Goal: Transaction & Acquisition: Purchase product/service

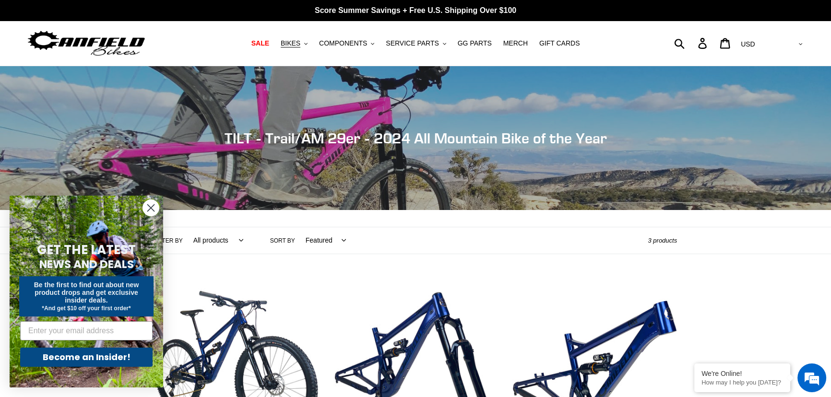
click at [148, 206] on circle "Close dialog" at bounding box center [151, 208] width 16 height 16
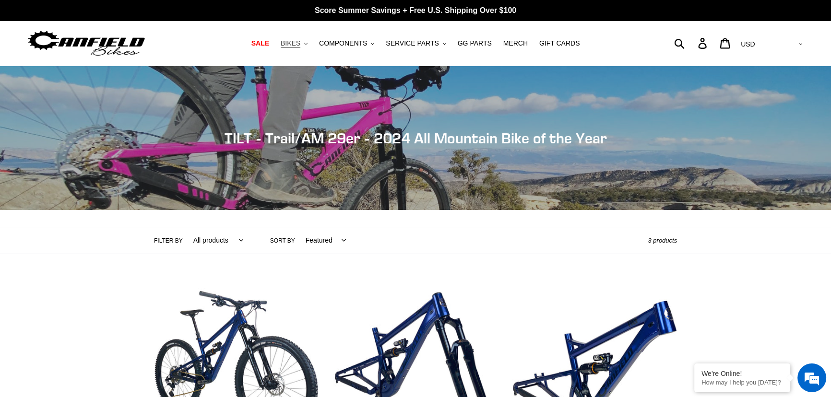
click at [300, 40] on span "BIKES" at bounding box center [291, 43] width 20 height 8
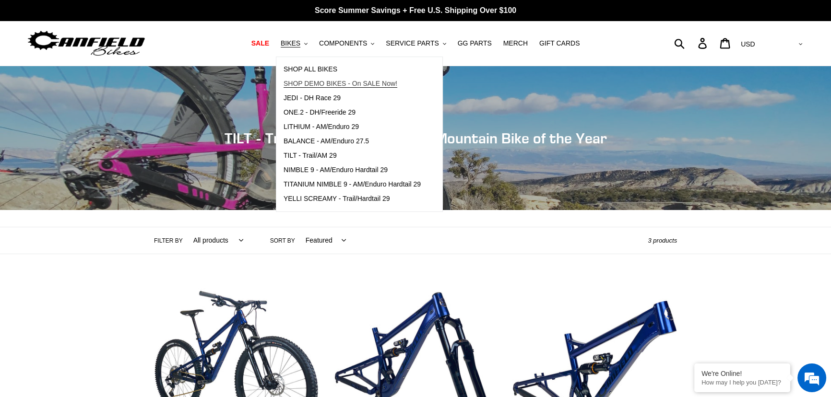
click at [327, 80] on span "SHOP DEMO BIKES - On SALE Now!" at bounding box center [341, 84] width 114 height 8
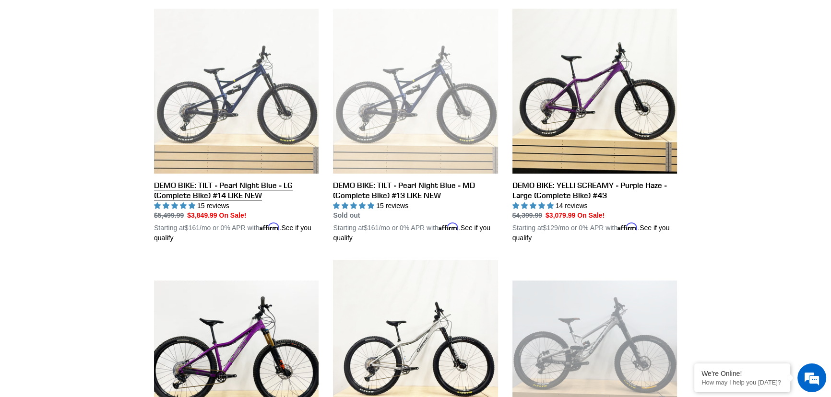
click at [212, 91] on link "DEMO BIKE: TILT - Pearl Night Blue - LG (Complete Bike) #14 LIKE NEW" at bounding box center [236, 126] width 165 height 235
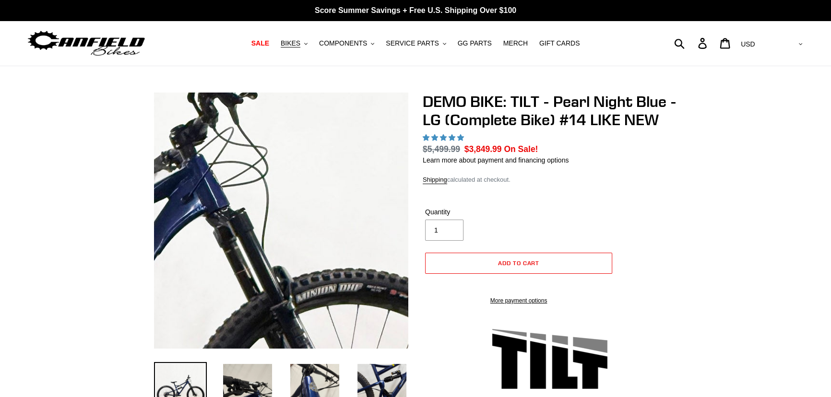
select select "highest-rating"
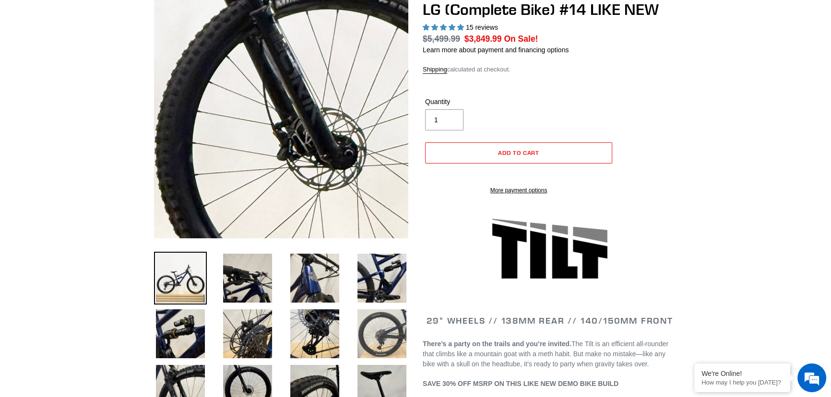
scroll to position [261, 0]
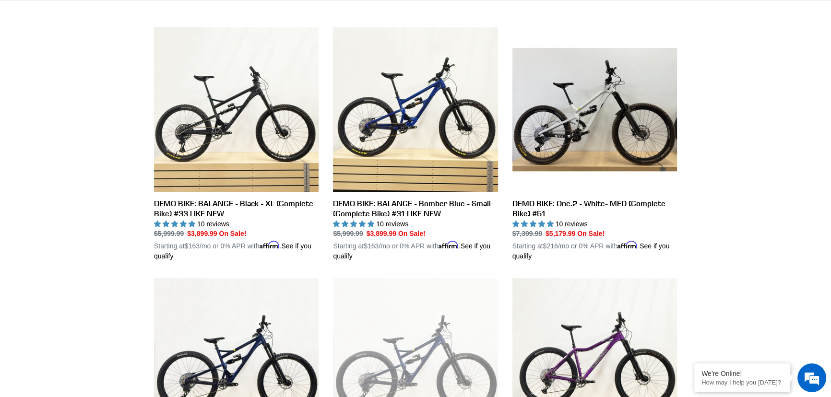
scroll to position [22, 0]
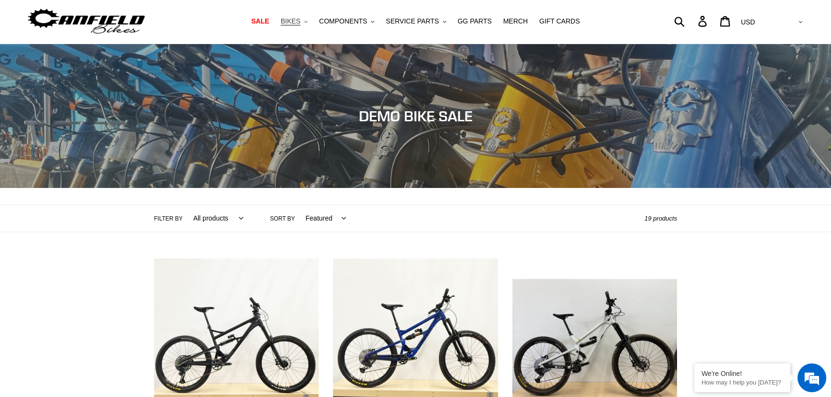
click at [300, 23] on span "BIKES" at bounding box center [291, 21] width 20 height 8
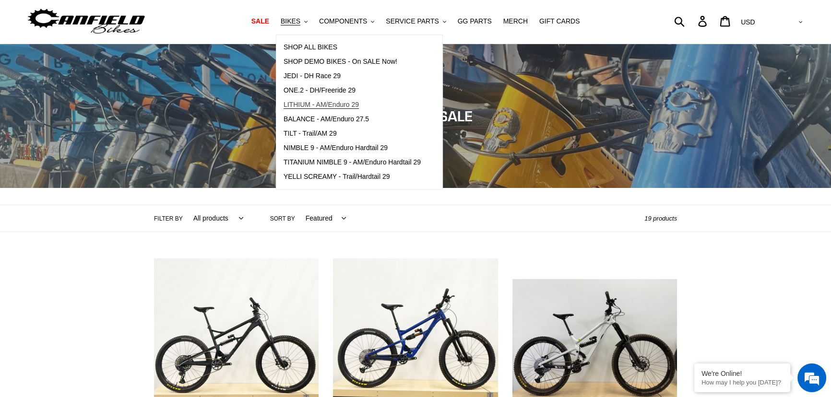
click at [319, 106] on span "LITHIUM - AM/Enduro 29" at bounding box center [321, 105] width 75 height 8
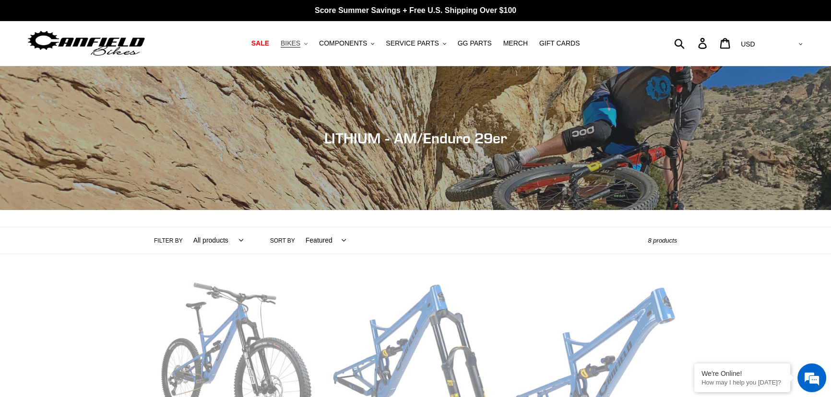
click at [300, 41] on span "BIKES" at bounding box center [291, 43] width 20 height 8
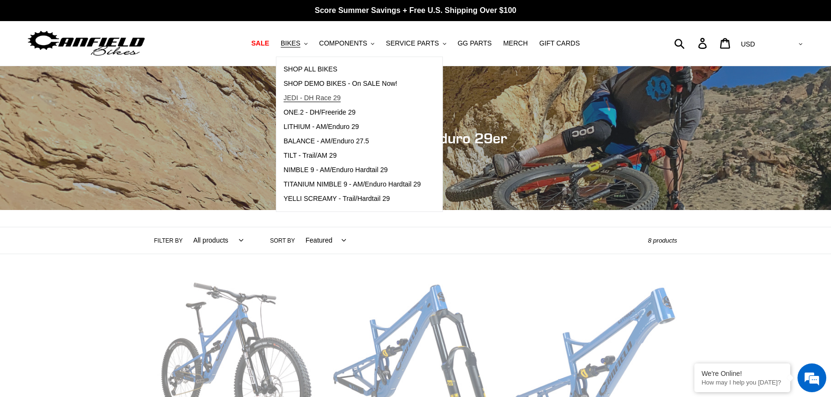
click at [312, 96] on span "JEDI - DH Race 29" at bounding box center [312, 98] width 57 height 8
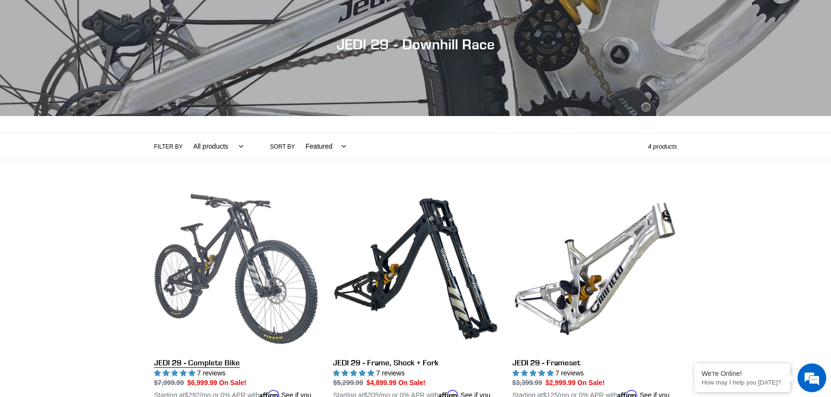
scroll to position [174, 0]
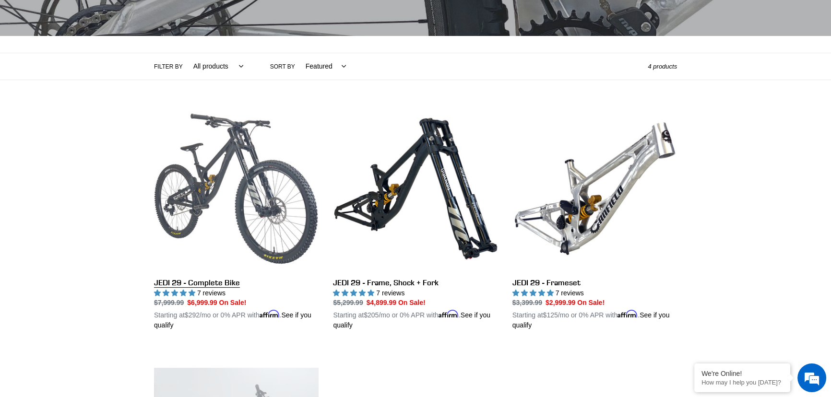
click at [246, 199] on link "JEDI 29 - Complete Bike" at bounding box center [236, 218] width 165 height 225
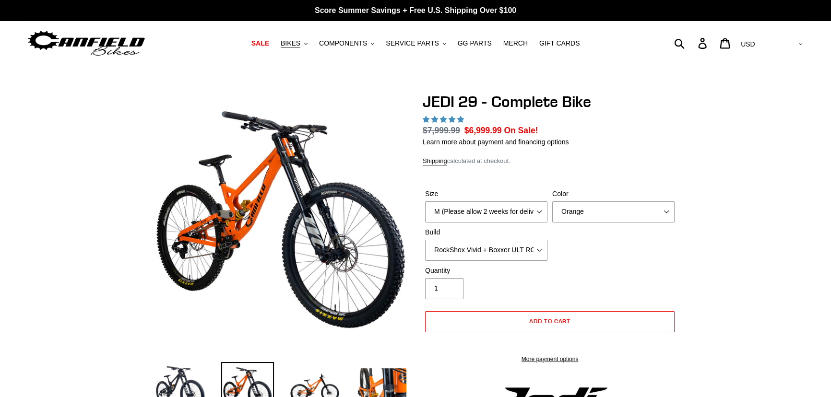
select select "highest-rating"
click at [461, 206] on select "M (Please allow 2 weeks for delivery) L (Please allow 2 weeks for delivery) XL …" at bounding box center [486, 211] width 122 height 21
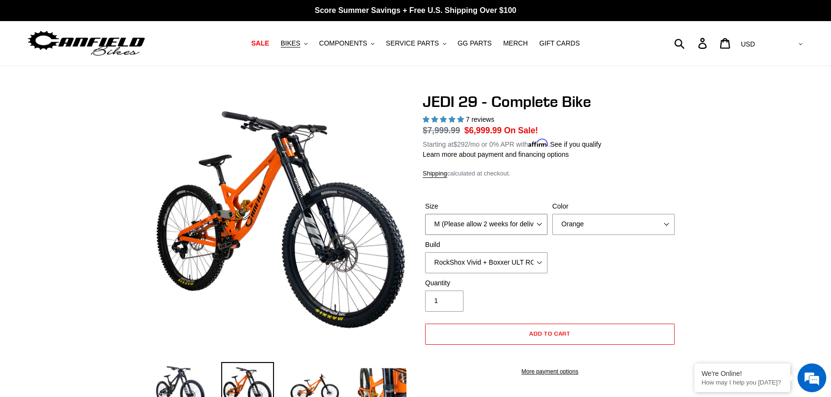
select select "L (Please allow 2 weeks for delivery)"
click at [425, 214] on select "M (Please allow 2 weeks for delivery) L (Please allow 2 weeks for delivery) XL …" at bounding box center [486, 224] width 122 height 21
drag, startPoint x: 642, startPoint y: 233, endPoint x: 643, endPoint y: 227, distance: 6.3
click at [642, 233] on select "Orange Stealth Black Raw" at bounding box center [613, 224] width 122 height 21
click at [643, 226] on select "Orange Stealth Black Raw" at bounding box center [613, 224] width 122 height 21
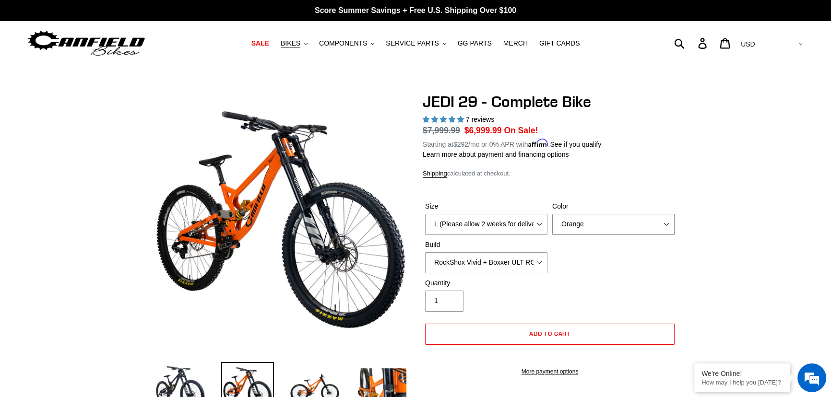
click at [644, 226] on select "Orange Stealth Black Raw" at bounding box center [613, 224] width 122 height 21
click at [552, 214] on select "Orange Stealth Black Raw" at bounding box center [613, 224] width 122 height 21
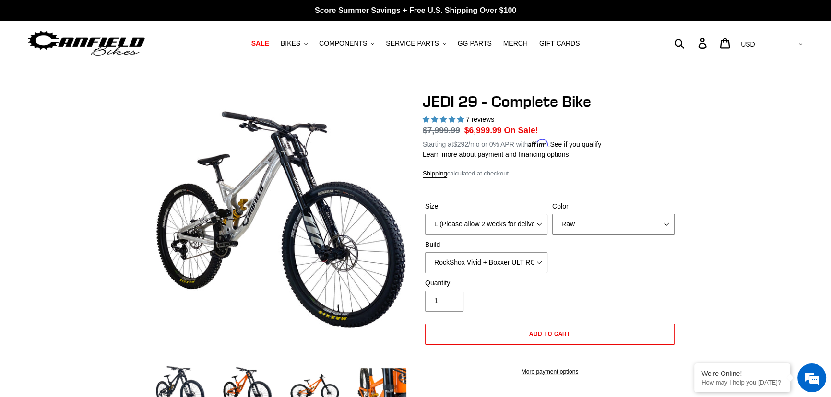
click at [624, 231] on select "Orange Stealth Black Raw" at bounding box center [613, 224] width 122 height 21
click at [552, 214] on select "Orange Stealth Black Raw" at bounding box center [613, 224] width 122 height 21
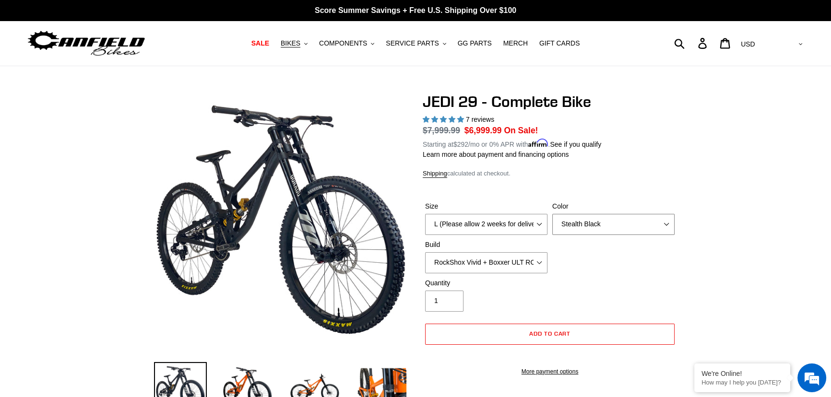
click at [625, 226] on select "Orange Stealth Black Raw" at bounding box center [613, 224] width 122 height 21
click at [552, 214] on select "Orange Stealth Black Raw" at bounding box center [613, 224] width 122 height 21
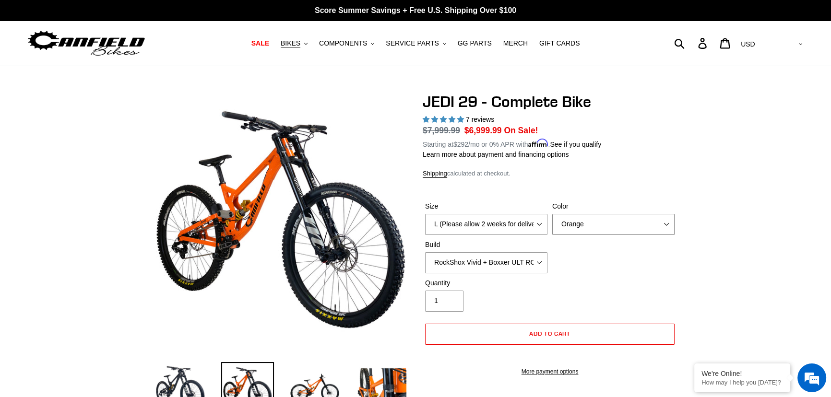
click at [631, 224] on select "Orange Stealth Black Raw" at bounding box center [613, 224] width 122 height 21
select select "Raw"
click at [552, 214] on select "Orange Stealth Black Raw" at bounding box center [613, 224] width 122 height 21
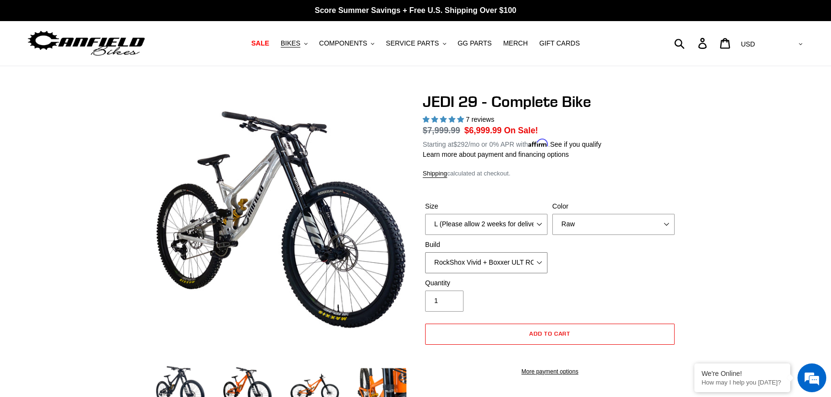
click at [496, 257] on select "RockShox Vivid + Boxxer ULT RC2 C3 200 + SRAM XO RockShox Vivid + Boxxer ULT RC…" at bounding box center [486, 262] width 122 height 21
click at [425, 252] on select "RockShox Vivid + Boxxer ULT RC2 C3 200 + SRAM XO RockShox Vivid + Boxxer ULT RC…" at bounding box center [486, 262] width 122 height 21
click at [520, 254] on select "RockShox Vivid + Boxxer ULT RC2 C3 200 + SRAM XO RockShox Vivid + Boxxer ULT RC…" at bounding box center [486, 262] width 122 height 21
click at [425, 252] on select "RockShox Vivid + Boxxer ULT RC2 C3 200 + SRAM XO RockShox Vivid + Boxxer ULT RC…" at bounding box center [486, 262] width 122 height 21
click at [520, 263] on select "RockShox Vivid + Boxxer ULT RC2 C3 200 + SRAM XO RockShox Vivid + Boxxer ULT RC…" at bounding box center [486, 262] width 122 height 21
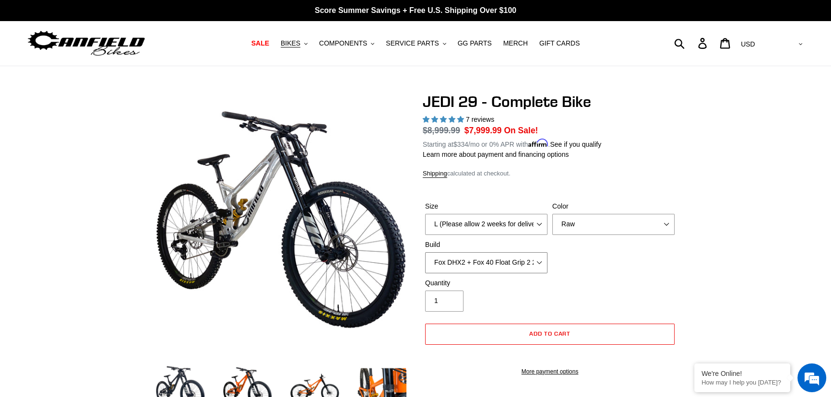
click at [425, 252] on select "RockShox Vivid + Boxxer ULT RC2 C3 200 + SRAM XO RockShox Vivid + Boxxer ULT RC…" at bounding box center [486, 262] width 122 height 21
drag, startPoint x: 505, startPoint y: 260, endPoint x: 509, endPoint y: 272, distance: 11.7
click at [508, 261] on select "RockShox Vivid + Boxxer ULT RC2 C3 200 + SRAM XO RockShox Vivid + Boxxer ULT RC…" at bounding box center [486, 262] width 122 height 21
select select "EXT [PERSON_NAME] V3 + EXT Vaia 200 + Shimano"
click at [425, 252] on select "RockShox Vivid + Boxxer ULT RC2 C3 200 + SRAM XO RockShox Vivid + Boxxer ULT RC…" at bounding box center [486, 262] width 122 height 21
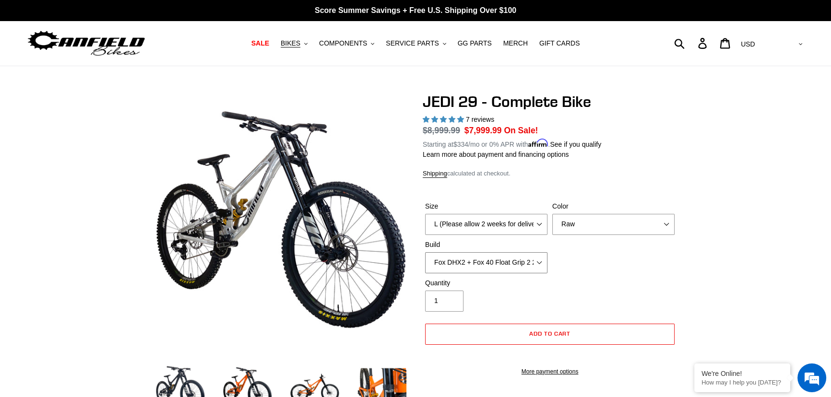
click at [533, 261] on select "RockShox Vivid + Boxxer ULT RC2 C3 200 + SRAM XO RockShox Vivid + Boxxer ULT RC…" at bounding box center [486, 262] width 122 height 21
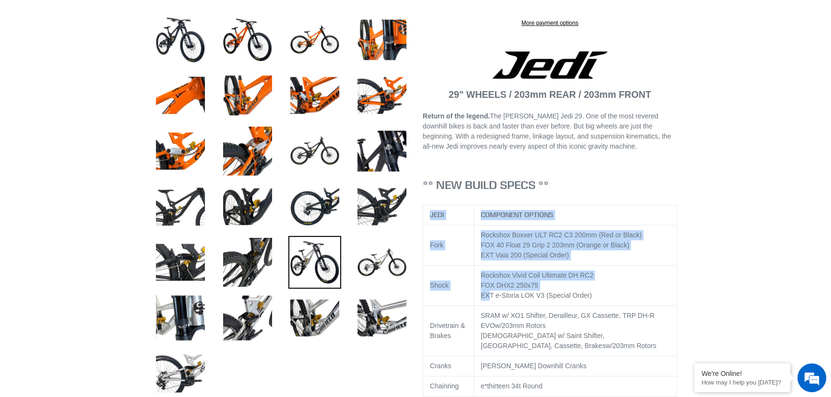
drag, startPoint x: 488, startPoint y: 307, endPoint x: 698, endPoint y: 317, distance: 209.9
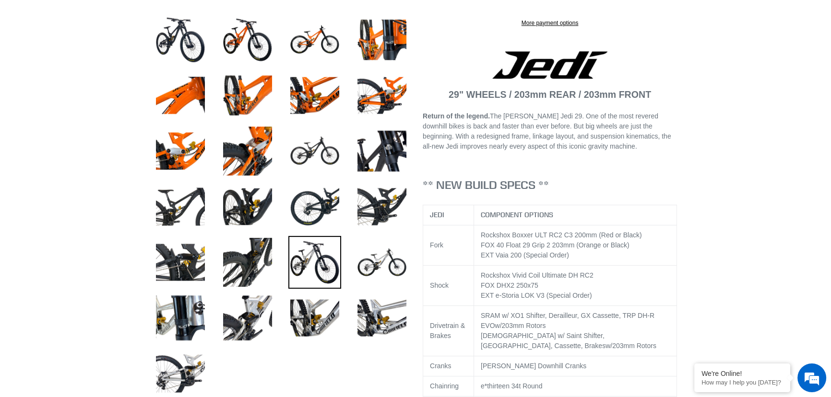
scroll to position [436, 0]
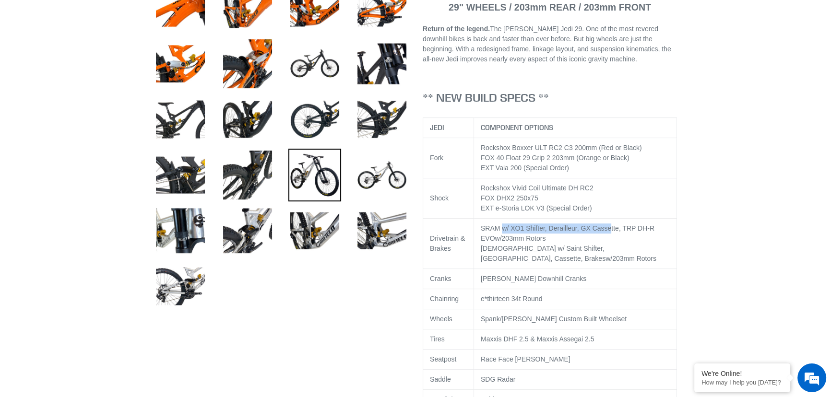
drag, startPoint x: 502, startPoint y: 240, endPoint x: 604, endPoint y: 234, distance: 102.8
click at [604, 234] on div "SRAM w/ XO1 Shifter, Derailleur, GX Cassette, TRP DH-R EVO w/203mm Rotors" at bounding box center [575, 234] width 189 height 20
drag, startPoint x: 518, startPoint y: 246, endPoint x: 526, endPoint y: 238, distance: 11.9
click at [518, 244] on div "SRAM w/ XO1 Shifter, Derailleur, GX Cassette, TRP DH-R EVO w/203mm Rotors" at bounding box center [575, 234] width 189 height 20
click at [623, 236] on span "TRP DH-R EVO" at bounding box center [568, 234] width 174 height 18
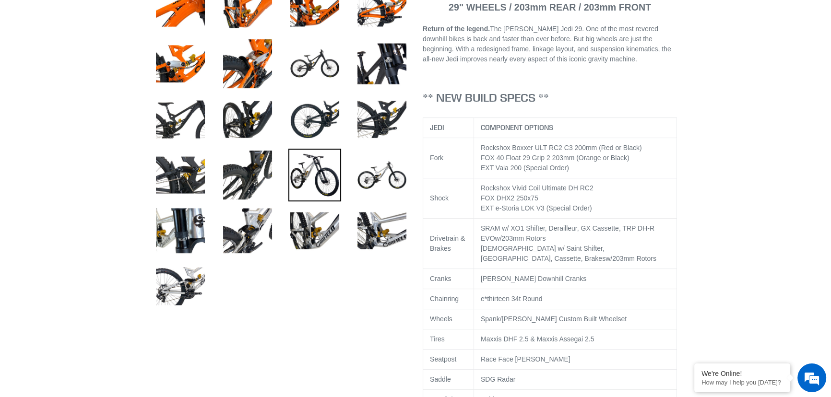
click at [485, 237] on div "SRAM w/ XO1 Shifter, Derailleur, GX Cassette, TRP DH-R EVO w/203mm Rotors" at bounding box center [575, 234] width 189 height 20
drag, startPoint x: 481, startPoint y: 239, endPoint x: 627, endPoint y: 239, distance: 145.4
click at [627, 239] on div "SRAM w/ XO1 Shifter, Derailleur, GX Cassette, TRP DH-R EVO w/203mm Rotors" at bounding box center [575, 234] width 189 height 20
click at [628, 240] on span "TRP DH-R EVO" at bounding box center [568, 234] width 174 height 18
click at [511, 244] on div "SRAM w/ XO1 Shifter, Derailleur, GX Cassette, TRP DH-R EVO w/203mm Rotors" at bounding box center [575, 234] width 189 height 20
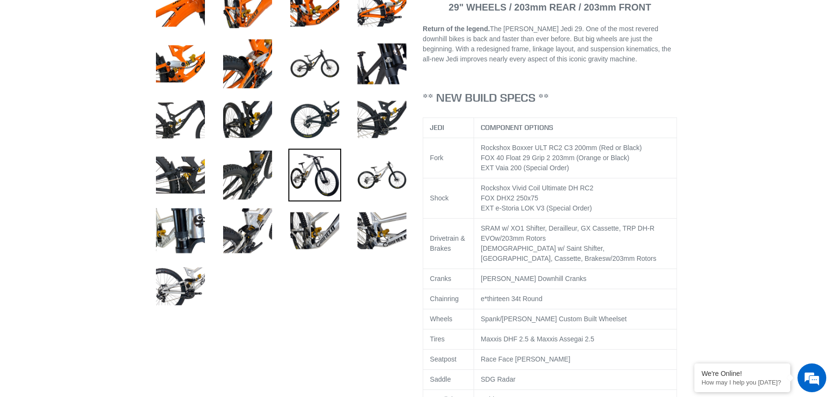
click at [545, 244] on div "SRAM w/ XO1 Shifter, Derailleur, GX Cassette, TRP DH-R EVO w/203mm Rotors" at bounding box center [575, 234] width 189 height 20
drag, startPoint x: 530, startPoint y: 248, endPoint x: 446, endPoint y: 229, distance: 86.1
click at [446, 229] on tr "Drivetrain & Brakes SRAM w/ XO1 Shifter, Derailleur, GX Cassette, TRP DH-R EVO …" at bounding box center [550, 244] width 254 height 50
click at [510, 269] on td "SRAM w/ XO1 Shifter, Derailleur, GX Cassette, TRP DH-R EVO w/203mm Rotors Shima…" at bounding box center [574, 244] width 203 height 50
drag, startPoint x: 493, startPoint y: 285, endPoint x: 639, endPoint y: 311, distance: 148.6
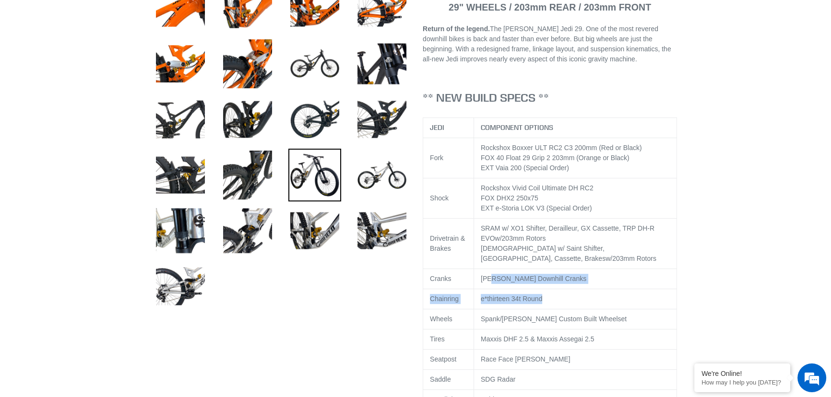
click at [639, 311] on tbody "JEDI COMPONENT OPTIONS Fork Rockshox Boxxer ULT RC2 C3 200mm (Red or Black) FOX…" at bounding box center [550, 299] width 254 height 363
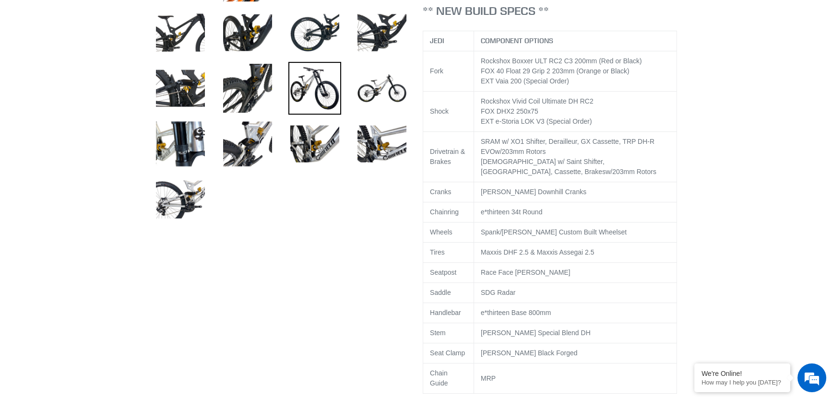
click at [532, 236] on span "Spank/[PERSON_NAME] Custom Built Wheelset" at bounding box center [554, 232] width 146 height 8
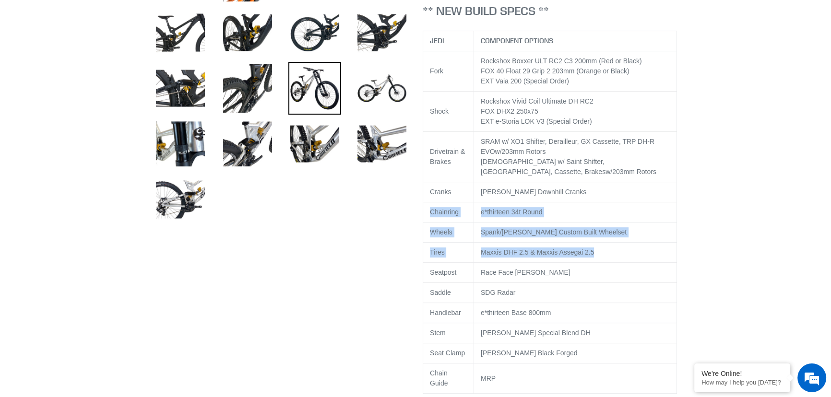
drag, startPoint x: 426, startPoint y: 221, endPoint x: 606, endPoint y: 261, distance: 184.4
click at [606, 261] on tbody "JEDI COMPONENT OPTIONS Fork Rockshox Boxxer ULT RC2 C3 200mm (Red or Black) FOX…" at bounding box center [550, 212] width 254 height 363
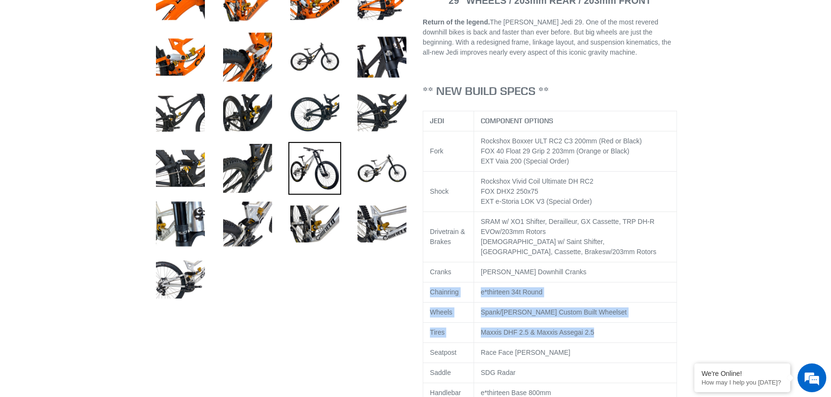
scroll to position [349, 0]
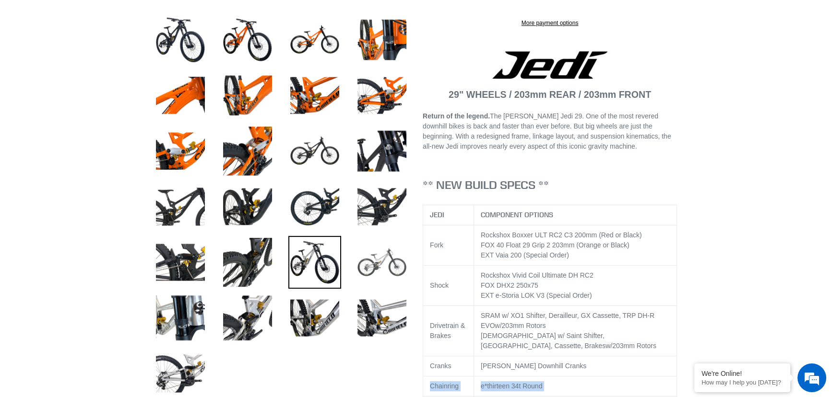
click at [389, 261] on img at bounding box center [381, 262] width 53 height 53
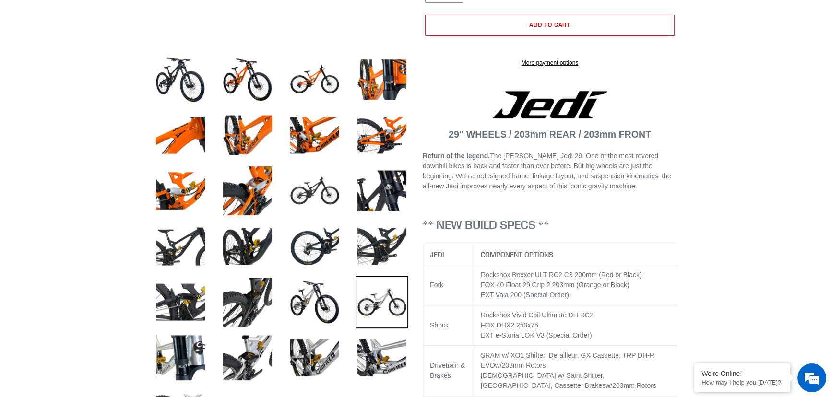
scroll to position [174, 0]
